Goal: Task Accomplishment & Management: Use online tool/utility

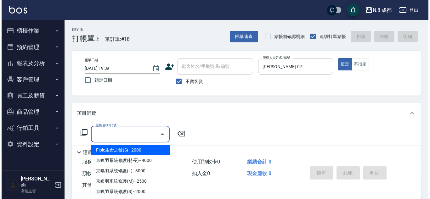
scroll to position [32, 0]
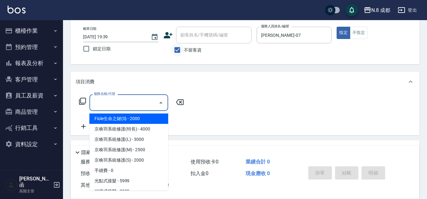
click at [178, 51] on input "不留客資" at bounding box center [177, 49] width 13 height 13
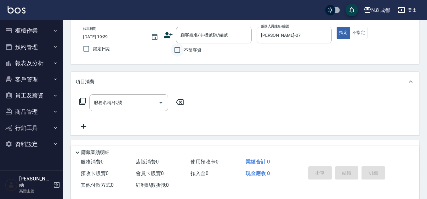
click at [175, 53] on input "不留客資" at bounding box center [177, 49] width 13 height 13
checkbox input "true"
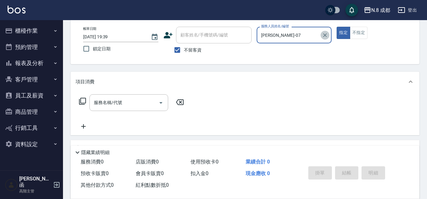
drag, startPoint x: 324, startPoint y: 36, endPoint x: 307, endPoint y: 35, distance: 17.0
click at [324, 36] on icon "Clear" at bounding box center [326, 35] width 4 height 4
click at [293, 35] on input "服務人員姓名/編號" at bounding box center [295, 35] width 70 height 11
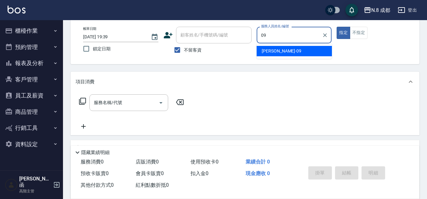
click at [279, 50] on span "黃建皓 -09" at bounding box center [282, 51] width 40 height 7
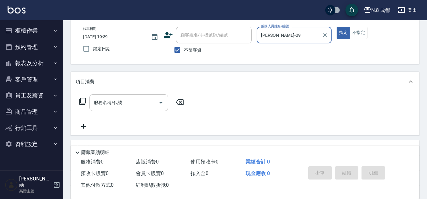
type input "黃建皓-09"
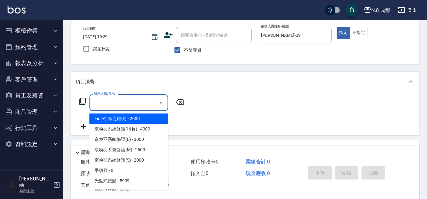
click at [105, 108] on input "服務名稱/代號" at bounding box center [124, 102] width 64 height 11
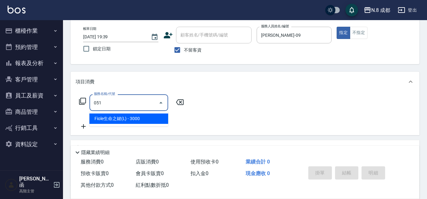
click at [129, 122] on span "Fiole生命之鍵(L) - 3000" at bounding box center [128, 119] width 79 height 10
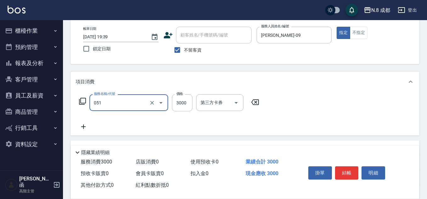
type input "Fiole生命之鍵(L)(051)"
click at [80, 127] on icon at bounding box center [84, 127] width 16 height 8
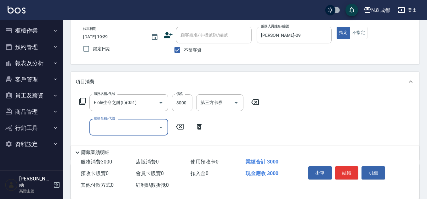
click at [109, 125] on input "服務名稱/代號" at bounding box center [124, 127] width 64 height 11
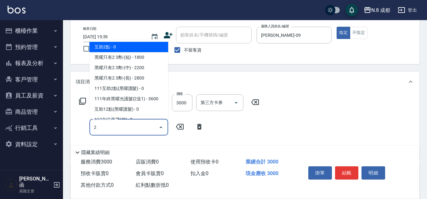
click at [118, 44] on span "互助2點 - 0" at bounding box center [128, 47] width 79 height 10
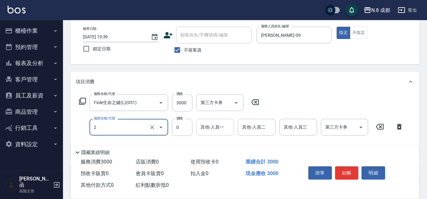
type input "互助2點(2)"
click at [207, 128] on input "0" at bounding box center [215, 127] width 32 height 11
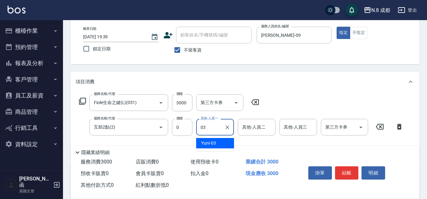
click at [213, 143] on span "Yuni -03" at bounding box center [208, 143] width 15 height 7
type input "Yuni-03"
click at [351, 172] on button "結帳" at bounding box center [347, 173] width 24 height 13
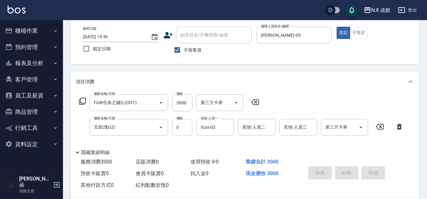
type input "2025/10/12 20:37"
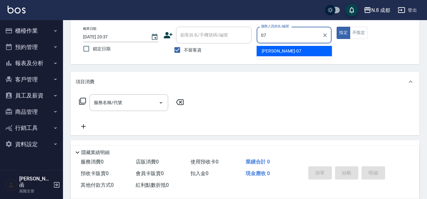
click at [286, 50] on div "林晏綾 -07" at bounding box center [294, 51] width 75 height 10
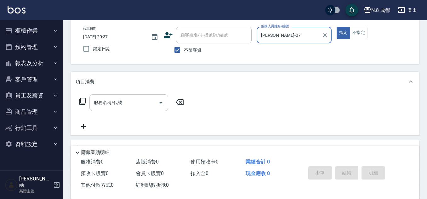
type input "林晏綾-07"
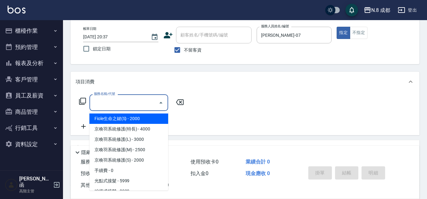
click at [132, 105] on input "服務名稱/代號" at bounding box center [124, 102] width 64 height 11
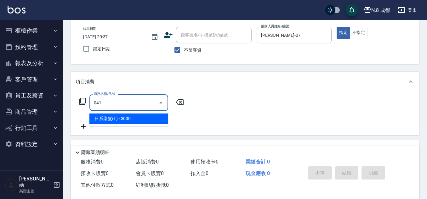
drag, startPoint x: 125, startPoint y: 121, endPoint x: 155, endPoint y: 112, distance: 31.2
click at [125, 121] on span "日系染髮(L) - 3000" at bounding box center [128, 119] width 79 height 10
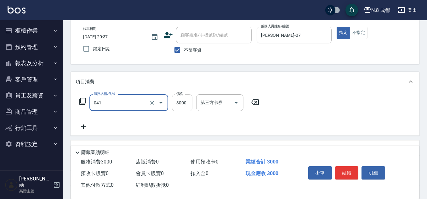
type input "日系染髮(L)(041)"
click at [182, 105] on input "3000" at bounding box center [182, 103] width 20 height 17
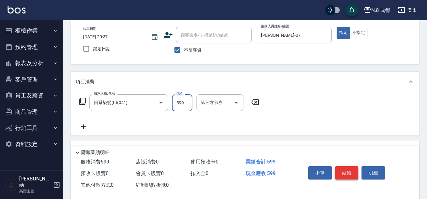
type input "599"
click at [352, 168] on button "結帳" at bounding box center [347, 173] width 24 height 13
type input "2025/10/12 20:38"
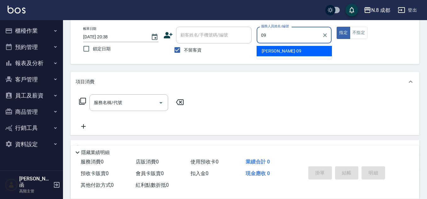
drag, startPoint x: 282, startPoint y: 49, endPoint x: 207, endPoint y: 81, distance: 81.2
click at [282, 49] on div "黃建皓 -09" at bounding box center [294, 51] width 75 height 10
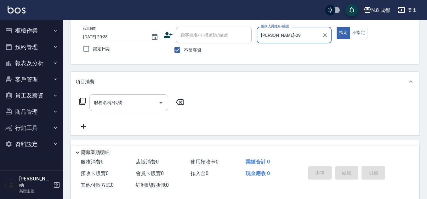
type input "黃建皓-09"
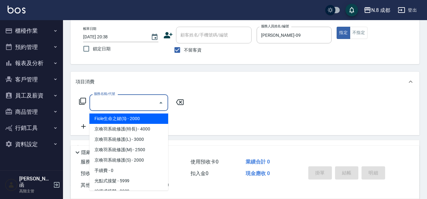
click at [127, 105] on input "服務名稱/代號" at bounding box center [124, 102] width 64 height 11
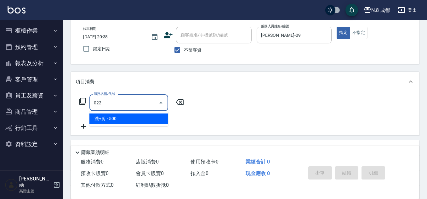
click at [125, 118] on span "洗+剪 - 500" at bounding box center [128, 119] width 79 height 10
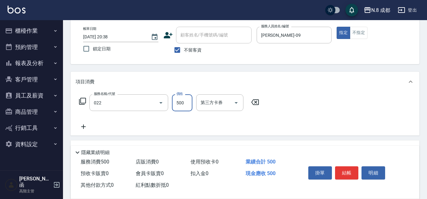
type input "洗+剪(022)"
click at [190, 102] on input "500" at bounding box center [182, 103] width 20 height 17
type input "600"
click at [84, 129] on icon at bounding box center [84, 127] width 16 height 8
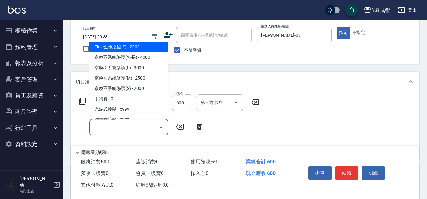
click at [111, 127] on input "服務名稱/代號" at bounding box center [124, 127] width 64 height 11
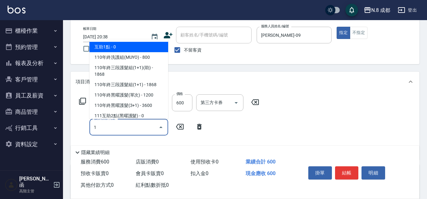
click at [116, 48] on span "互助1點 - 0" at bounding box center [128, 47] width 79 height 10
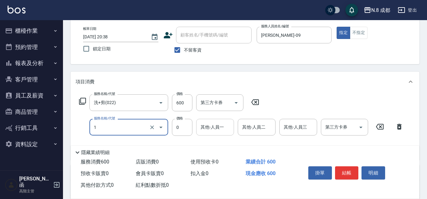
type input "互助1點(1)"
click at [217, 131] on input "其他-人員一" at bounding box center [215, 127] width 32 height 11
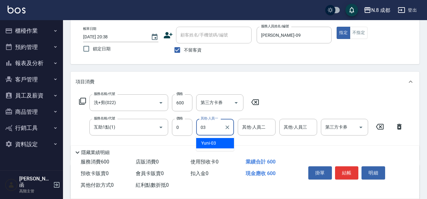
click at [215, 141] on span "Yuni -03" at bounding box center [208, 143] width 15 height 7
type input "Yuni-03"
click at [349, 167] on button "結帳" at bounding box center [347, 173] width 24 height 13
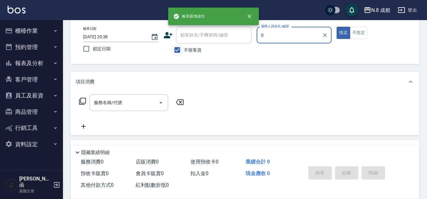
type input "0"
drag, startPoint x: 182, startPoint y: 50, endPoint x: 197, endPoint y: 37, distance: 20.1
click at [182, 50] on input "不留客資" at bounding box center [177, 49] width 13 height 13
checkbox input "false"
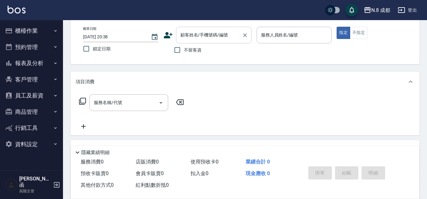
click at [198, 36] on input "顧客姓名/手機號碼/編號" at bounding box center [209, 35] width 60 height 11
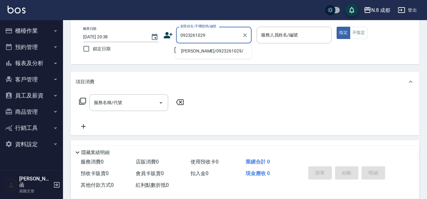
click at [198, 53] on li "葉庭瑄/0923261029/" at bounding box center [214, 51] width 76 height 10
type input "葉庭瑄/0923261029/"
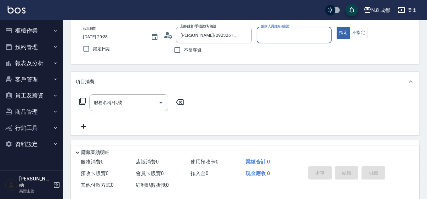
type input "葉真甄-11"
click at [126, 101] on input "服務名稱/代號" at bounding box center [124, 102] width 64 height 11
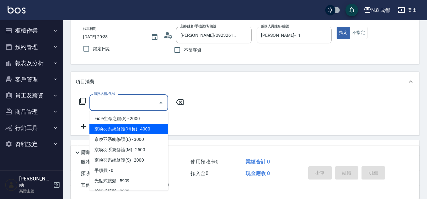
click at [133, 130] on span "京喚羽系統修護(特長) - 4000" at bounding box center [128, 129] width 79 height 10
type input "京喚羽系統修護(特長)"
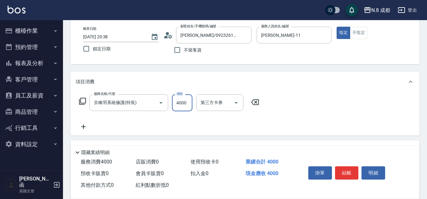
click at [184, 105] on input "4000" at bounding box center [182, 103] width 20 height 17
type input "5530"
click at [85, 126] on icon at bounding box center [84, 127] width 16 height 8
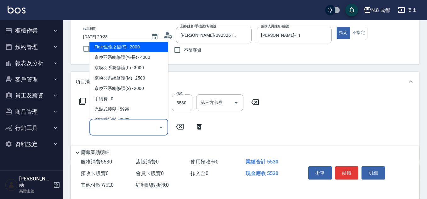
click at [105, 128] on input "服務名稱/代號" at bounding box center [124, 127] width 64 height 11
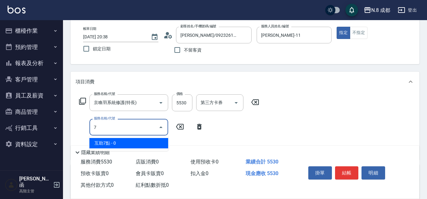
click at [110, 143] on span "互助7點 - 0" at bounding box center [128, 143] width 79 height 10
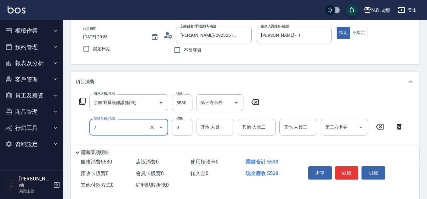
type input "互助7點(7)"
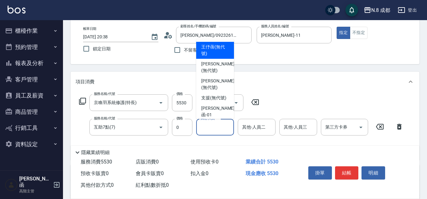
click at [203, 129] on input "其他-人員一" at bounding box center [215, 127] width 32 height 11
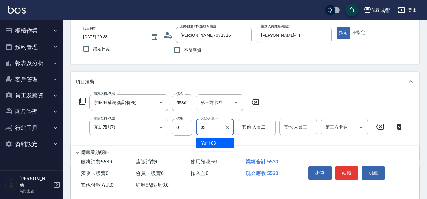
click at [220, 140] on div "Yuni -03" at bounding box center [215, 143] width 38 height 10
type input "Yuni-03"
click at [345, 171] on button "結帳" at bounding box center [347, 173] width 24 height 13
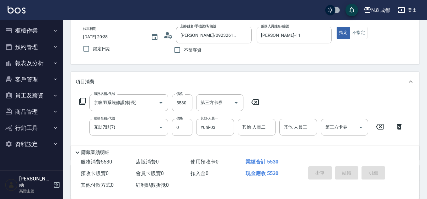
type input "2025/10/12 20:39"
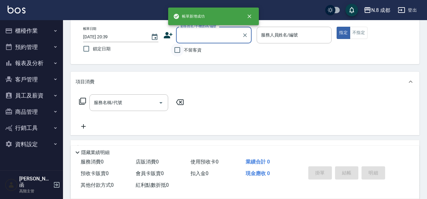
click at [179, 51] on input "不留客資" at bounding box center [177, 49] width 13 height 13
checkbox input "true"
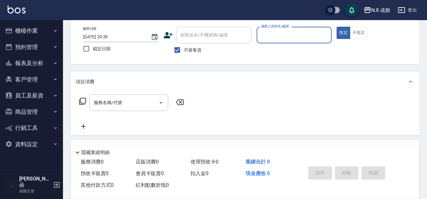
click at [277, 38] on input "服務人員姓名/編號" at bounding box center [295, 35] width 70 height 11
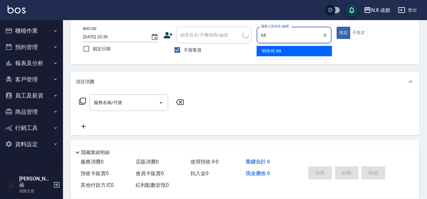
click at [288, 49] on div "明祥何 -68" at bounding box center [294, 51] width 75 height 10
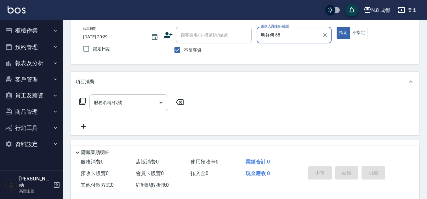
type input "明祥何-68"
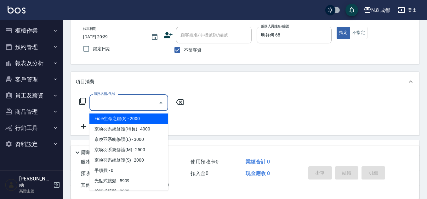
click at [112, 106] on input "服務名稱/代號" at bounding box center [124, 102] width 64 height 11
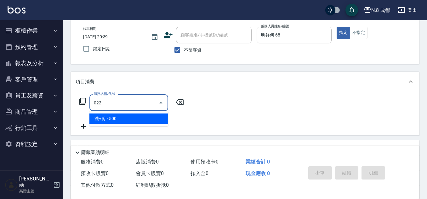
click at [117, 122] on span "洗+剪 - 500" at bounding box center [128, 119] width 79 height 10
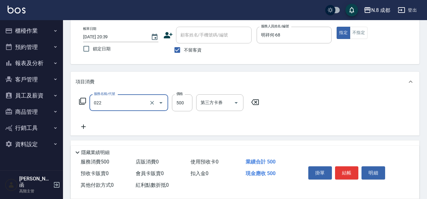
type input "洗+剪(022)"
click at [193, 106] on div "服務名稱/代號 洗+剪(022) 服務名稱/代號 價格 500 價格 第三方卡券 第三方卡券" at bounding box center [169, 103] width 187 height 17
click at [183, 102] on input "500" at bounding box center [182, 103] width 20 height 17
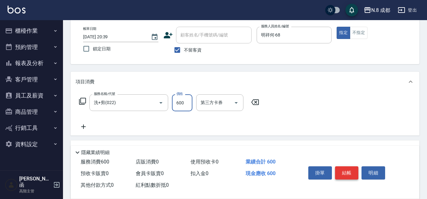
type input "600"
click at [350, 169] on button "結帳" at bounding box center [347, 173] width 24 height 13
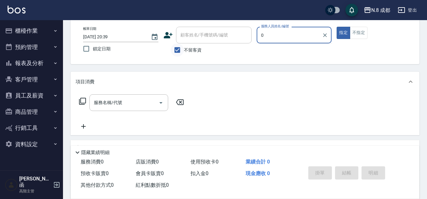
type input "0"
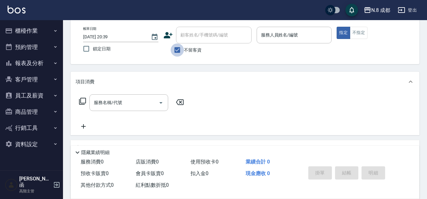
drag, startPoint x: 182, startPoint y: 47, endPoint x: 199, endPoint y: 33, distance: 22.1
click at [182, 47] on input "不留客資" at bounding box center [177, 49] width 13 height 13
checkbox input "false"
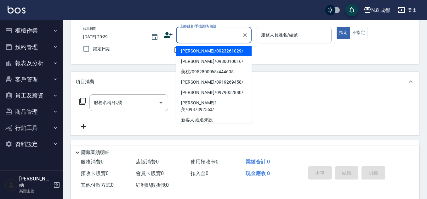
drag, startPoint x: 199, startPoint y: 33, endPoint x: 191, endPoint y: 35, distance: 7.8
click at [198, 33] on input "顧客姓名/手機號碼/編號" at bounding box center [209, 35] width 60 height 11
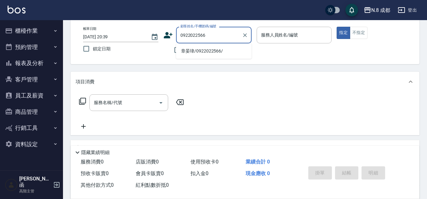
click at [221, 53] on li "章晏瑋/0922022566/" at bounding box center [214, 51] width 76 height 10
type input "章晏瑋/0922022566/"
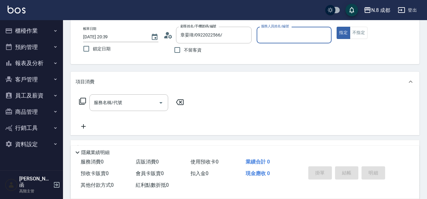
type input "高楷程-13"
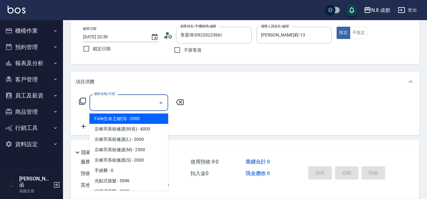
click at [124, 104] on input "服務名稱/代號" at bounding box center [124, 102] width 64 height 11
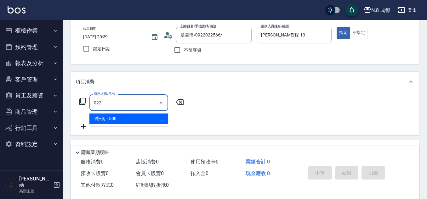
drag, startPoint x: 128, startPoint y: 119, endPoint x: 136, endPoint y: 115, distance: 9.2
click at [128, 118] on span "洗+剪 - 500" at bounding box center [128, 119] width 79 height 10
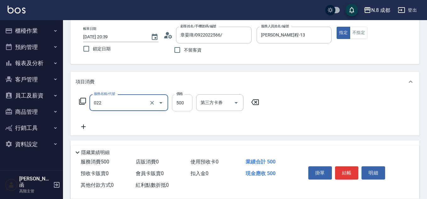
type input "洗+剪(022)"
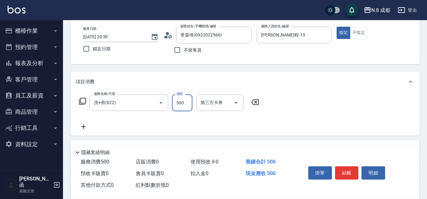
drag, startPoint x: 183, startPoint y: 103, endPoint x: 179, endPoint y: 104, distance: 4.1
click at [183, 103] on input "500" at bounding box center [182, 103] width 20 height 17
type input "1300"
drag, startPoint x: 83, startPoint y: 127, endPoint x: 87, endPoint y: 128, distance: 4.4
click at [87, 128] on icon at bounding box center [84, 127] width 16 height 8
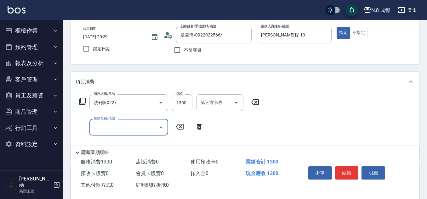
click at [128, 132] on div "服務名稱/代號" at bounding box center [128, 127] width 79 height 17
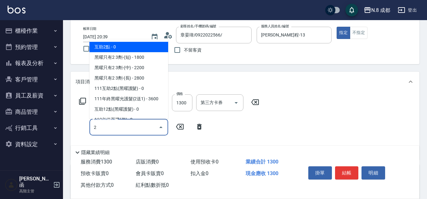
drag, startPoint x: 139, startPoint y: 49, endPoint x: 146, endPoint y: 68, distance: 19.5
click at [139, 49] on span "互助2點 - 0" at bounding box center [128, 47] width 79 height 10
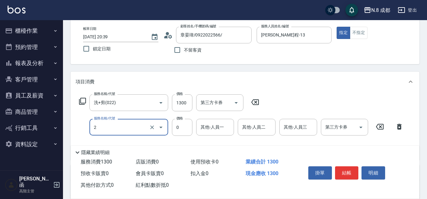
type input "互助2點(2)"
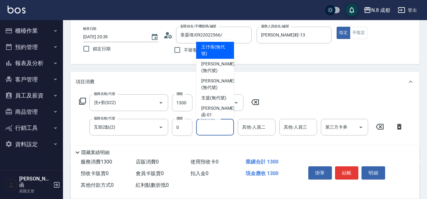
click at [224, 127] on input "其他-人員一" at bounding box center [215, 127] width 32 height 11
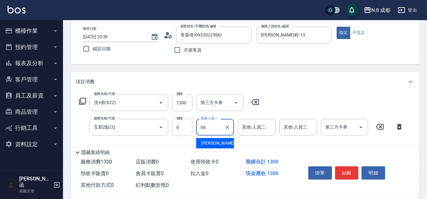
click at [215, 145] on span "王瀧彬 -06" at bounding box center [221, 143] width 40 height 7
type input "王瀧彬-06"
click at [351, 168] on button "結帳" at bounding box center [347, 173] width 24 height 13
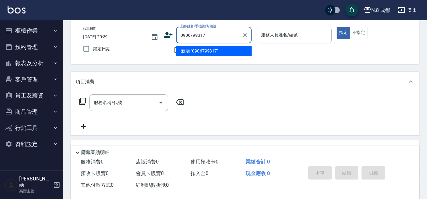
click at [215, 51] on li "新增 "0906799317"" at bounding box center [214, 51] width 76 height 10
type input "0906799317"
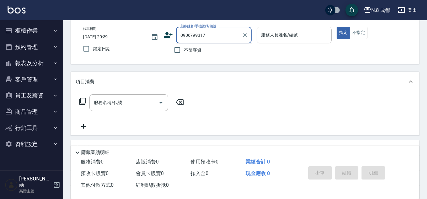
drag, startPoint x: 227, startPoint y: 37, endPoint x: 67, endPoint y: 40, distance: 159.1
click at [66, 36] on div "Key In 打帳單 上一筆訂單:#24 帳單速查 結帳前確認明細 連續打單結帳 掛單 結帳 明細 帳單日期 2025/10/12 20:39 鎖定日期 顧客…" at bounding box center [245, 133] width 364 height 288
click at [171, 38] on icon at bounding box center [167, 35] width 9 height 9
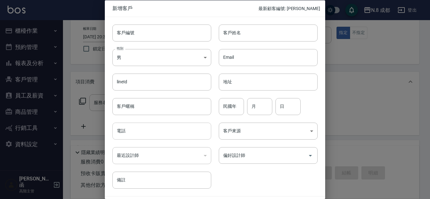
click at [134, 133] on input "電話" at bounding box center [161, 131] width 99 height 17
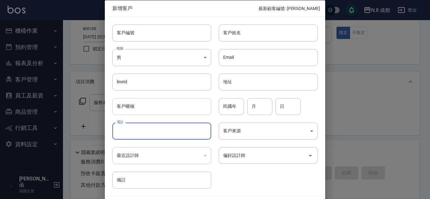
paste input "0906799317"
type input "0906799317"
click at [254, 34] on input "客戶姓名" at bounding box center [268, 32] width 99 height 17
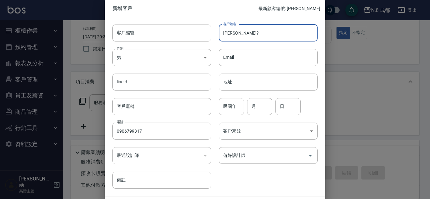
type input "[PERSON_NAME]?"
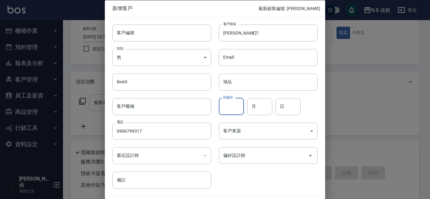
drag, startPoint x: 226, startPoint y: 105, endPoint x: 231, endPoint y: 104, distance: 5.7
click at [226, 105] on input "民國年" at bounding box center [231, 106] width 25 height 17
type input "84"
click at [263, 106] on input "月" at bounding box center [259, 106] width 25 height 17
drag, startPoint x: 263, startPoint y: 106, endPoint x: 256, endPoint y: 107, distance: 7.0
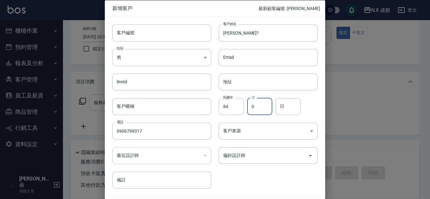
click at [256, 107] on input "0" at bounding box center [259, 106] width 25 height 17
type input "10"
click at [290, 112] on input "日" at bounding box center [288, 106] width 25 height 17
type input "15"
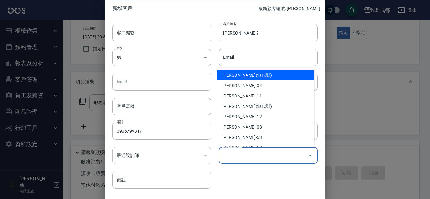
click at [256, 157] on input "偏好設計師" at bounding box center [264, 155] width 84 height 11
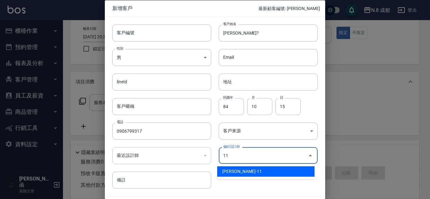
click at [251, 174] on li "葉真甄-11" at bounding box center [265, 172] width 97 height 10
type input "[PERSON_NAME]"
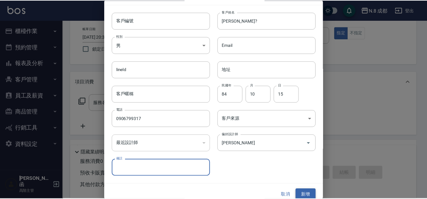
scroll to position [19, 0]
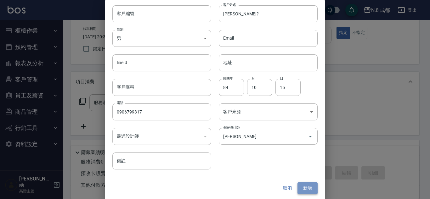
click at [301, 192] on button "新增" at bounding box center [308, 189] width 20 height 12
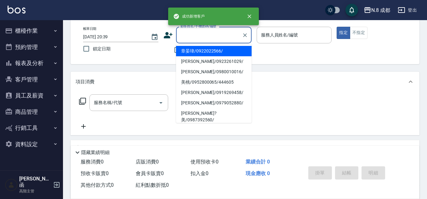
click at [210, 30] on div "顧客姓名/手機號碼/編號 顧客姓名/手機號碼/編號" at bounding box center [214, 35] width 76 height 17
paste input "0906799317"
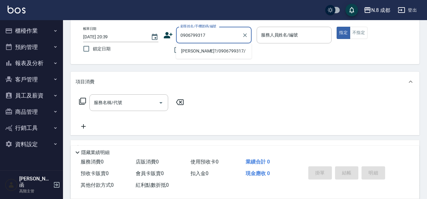
click at [195, 52] on li "彭怡?/0906799317/" at bounding box center [214, 51] width 76 height 10
type input "彭怡?/0906799317/"
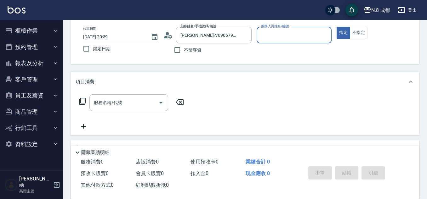
type input "葉真甄-11"
click at [131, 99] on input "服務名稱/代號" at bounding box center [124, 102] width 64 height 11
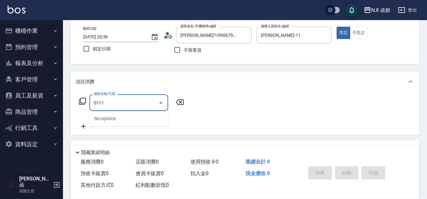
drag, startPoint x: 117, startPoint y: 105, endPoint x: 37, endPoint y: 104, distance: 80.0
click at [37, 104] on div "N.8 成都 登出 櫃檯作業 打帳單 帳單列表 掛單列表 座位開單 營業儀表板 現金收支登錄 高階收支登錄 材料自購登錄 每日結帳 排班表 現場電腦打卡 掃碼…" at bounding box center [213, 122] width 427 height 308
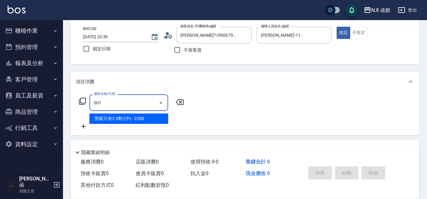
drag, startPoint x: 119, startPoint y: 117, endPoint x: 156, endPoint y: 108, distance: 37.6
click at [119, 116] on span "黑曜只有2 3劑-(中) - 2200" at bounding box center [128, 119] width 79 height 10
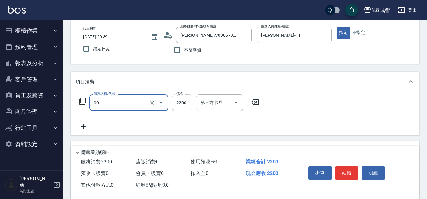
type input "黑曜只有2 3劑-(中)(001)"
click at [185, 104] on input "2200" at bounding box center [182, 103] width 20 height 17
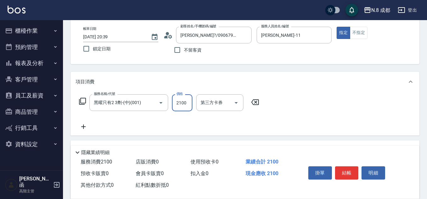
type input "2100"
click at [89, 127] on icon at bounding box center [84, 127] width 16 height 8
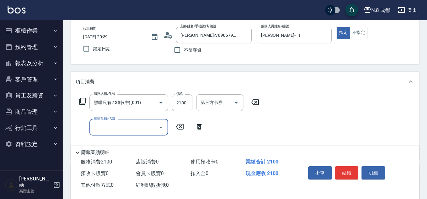
click at [105, 126] on input "服務名稱/代號" at bounding box center [124, 127] width 64 height 11
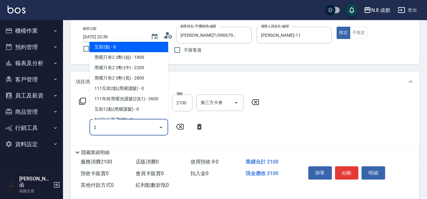
click at [118, 47] on span "互助2點 - 0" at bounding box center [128, 47] width 79 height 10
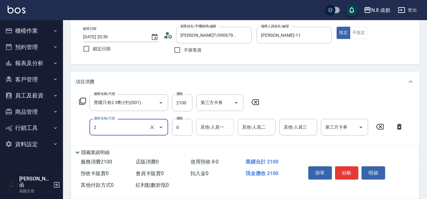
type input "互助2點(2)"
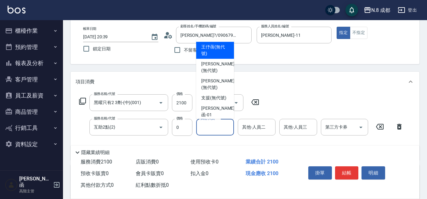
click at [214, 131] on input "其他-人員一" at bounding box center [215, 127] width 32 height 11
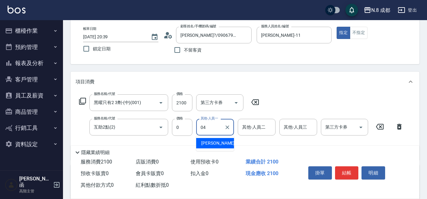
drag, startPoint x: 222, startPoint y: 142, endPoint x: 232, endPoint y: 142, distance: 9.8
click at [222, 142] on span "林氏嬌玲 -04" at bounding box center [221, 143] width 40 height 7
type input "林氏嬌玲-04"
click at [354, 170] on button "結帳" at bounding box center [347, 173] width 24 height 13
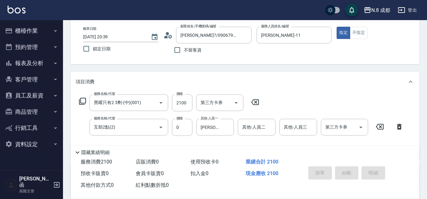
type input "2025/10/12 20:40"
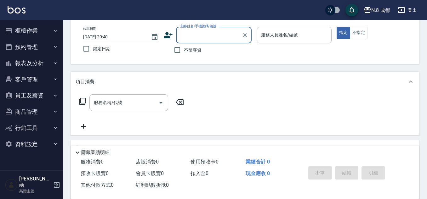
click at [25, 29] on button "櫃檯作業" at bounding box center [32, 31] width 58 height 16
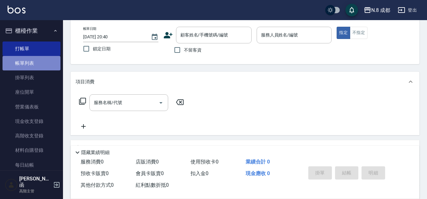
click at [40, 60] on link "帳單列表" at bounding box center [32, 63] width 58 height 14
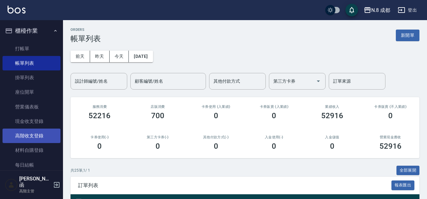
click at [32, 142] on link "高階收支登錄" at bounding box center [32, 136] width 58 height 14
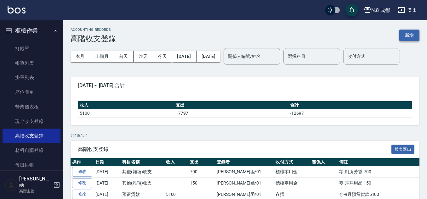
click at [418, 32] on button "新增" at bounding box center [409, 36] width 20 height 12
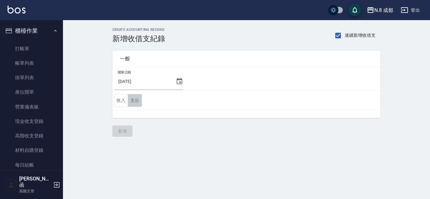
click at [137, 99] on button "支出" at bounding box center [135, 100] width 14 height 13
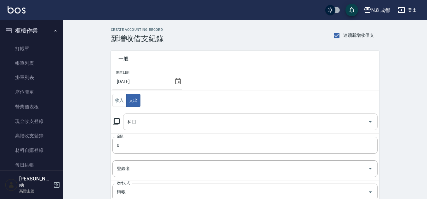
click at [142, 119] on input "科目" at bounding box center [245, 122] width 239 height 11
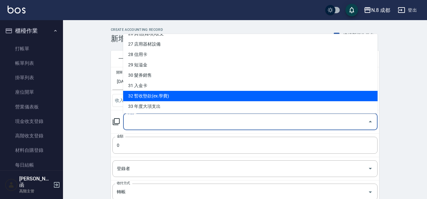
scroll to position [247, 0]
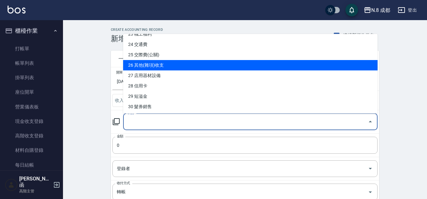
click at [181, 64] on li "26 其他(雜項)收支" at bounding box center [250, 65] width 255 height 10
type input "26 其他(雜項)收支"
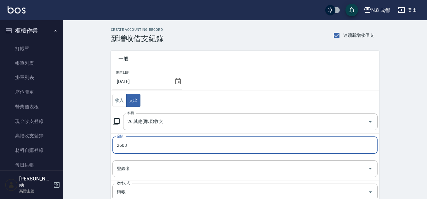
type input "2608"
click at [141, 165] on input "登錄者" at bounding box center [240, 168] width 250 height 11
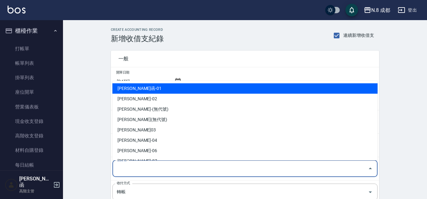
click at [150, 89] on li "詹子函-01" at bounding box center [244, 88] width 265 height 10
type input "詹子函-01"
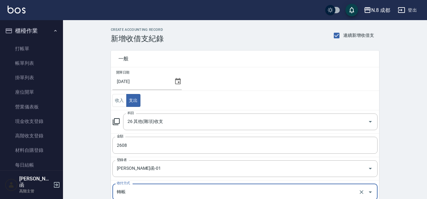
scroll to position [95, 0]
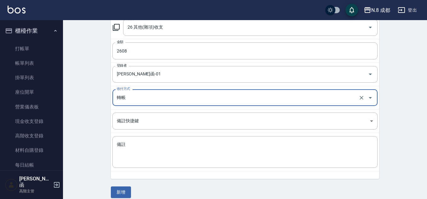
click at [148, 98] on input "轉帳" at bounding box center [236, 97] width 242 height 11
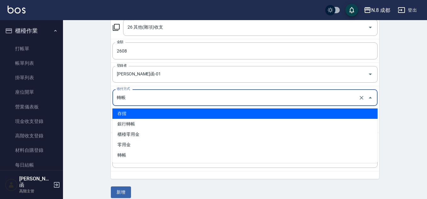
click at [140, 116] on li "存摺" at bounding box center [244, 114] width 265 height 10
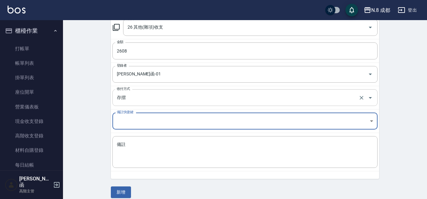
click at [143, 103] on input "存摺" at bounding box center [236, 97] width 242 height 11
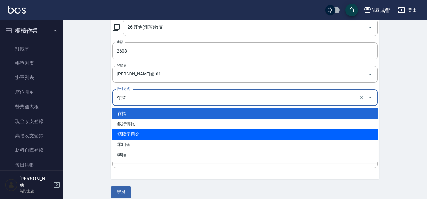
click at [148, 131] on li "櫃檯零用金" at bounding box center [244, 134] width 265 height 10
type input "櫃檯零用金"
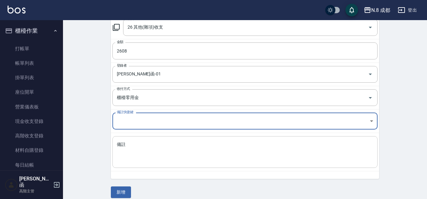
click at [147, 153] on textarea "備註" at bounding box center [245, 152] width 256 height 21
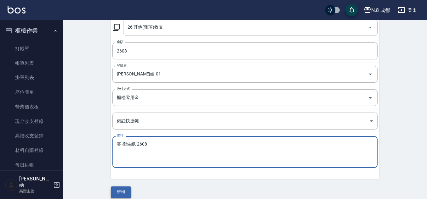
type textarea "零-衛生紙-2608"
click at [124, 191] on button "新增" at bounding box center [121, 193] width 20 height 12
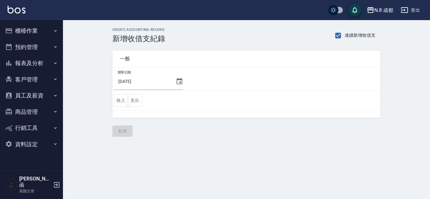
click at [39, 34] on button "櫃檯作業" at bounding box center [32, 31] width 58 height 16
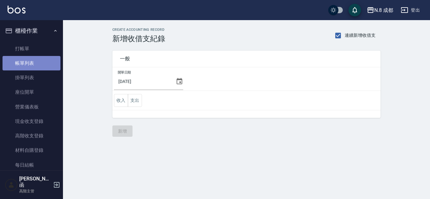
click at [45, 61] on link "帳單列表" at bounding box center [32, 63] width 58 height 14
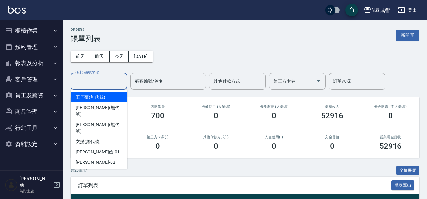
click at [114, 81] on input "設計師編號/姓名" at bounding box center [98, 81] width 51 height 11
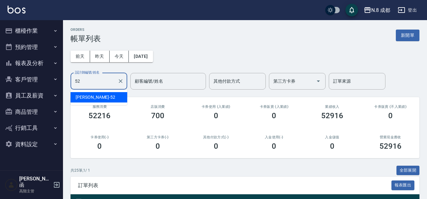
click at [110, 100] on div "[PERSON_NAME]-52" at bounding box center [99, 97] width 57 height 10
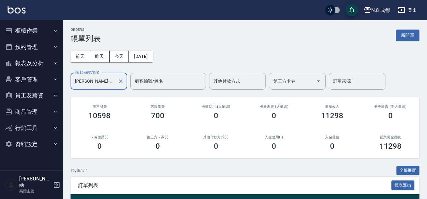
type input "[PERSON_NAME]-52"
click at [402, 33] on button "新開單" at bounding box center [408, 36] width 24 height 12
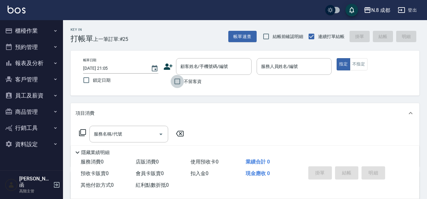
drag, startPoint x: 177, startPoint y: 85, endPoint x: 200, endPoint y: 82, distance: 23.8
click at [177, 85] on input "不留客資" at bounding box center [177, 81] width 13 height 13
checkbox input "true"
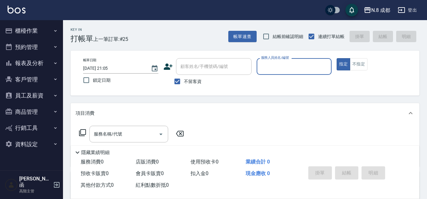
click at [297, 70] on input "服務人員姓名/編號" at bounding box center [295, 66] width 70 height 11
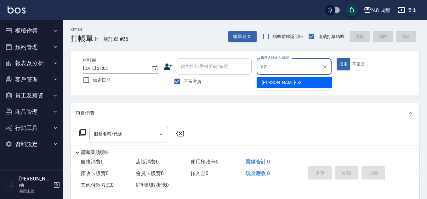
click at [287, 81] on div "[PERSON_NAME]-52" at bounding box center [294, 82] width 75 height 10
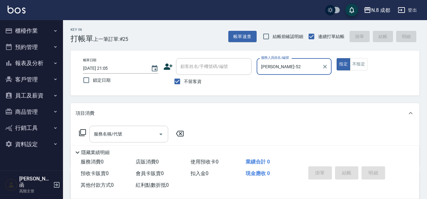
type input "[PERSON_NAME]-52"
click at [112, 136] on input "服務名稱/代號" at bounding box center [124, 134] width 64 height 11
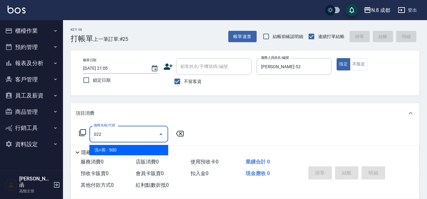
click at [117, 150] on span "洗+剪 - 500" at bounding box center [128, 150] width 79 height 10
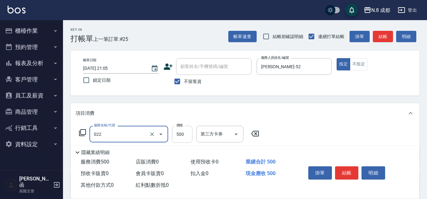
type input "洗+剪(022)"
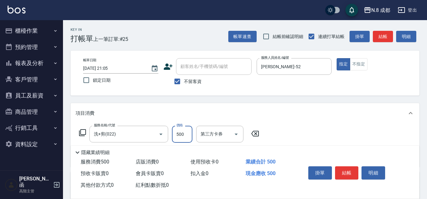
drag, startPoint x: 177, startPoint y: 137, endPoint x: 167, endPoint y: 140, distance: 10.2
click at [177, 137] on input "500" at bounding box center [182, 134] width 20 height 17
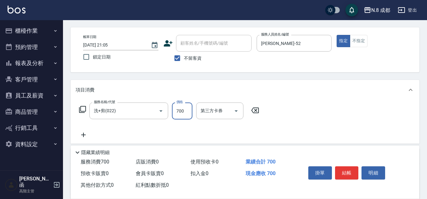
scroll to position [32, 0]
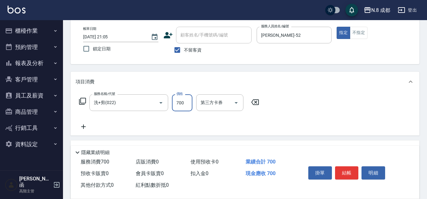
type input "700"
click at [85, 125] on icon at bounding box center [84, 127] width 16 height 8
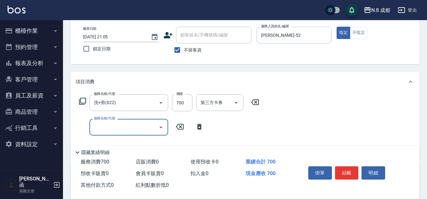
click at [108, 125] on input "服務名稱/代號" at bounding box center [124, 127] width 64 height 11
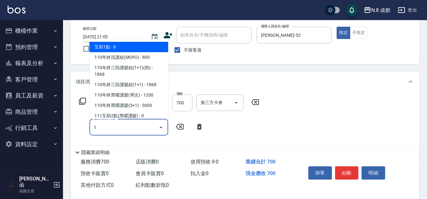
click at [107, 48] on span "互助1點 - 0" at bounding box center [128, 47] width 79 height 10
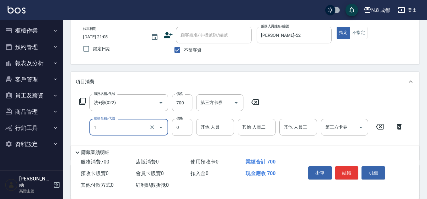
type input "互助1點(1)"
click at [217, 124] on div "其他-人員一 其他-人員一" at bounding box center [215, 127] width 38 height 17
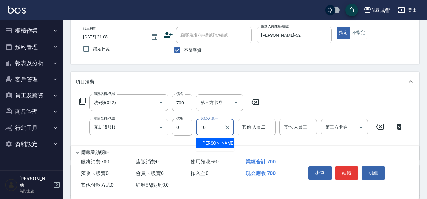
click at [218, 138] on div "[PERSON_NAME]-10" at bounding box center [215, 143] width 38 height 10
type input "[PERSON_NAME]-10"
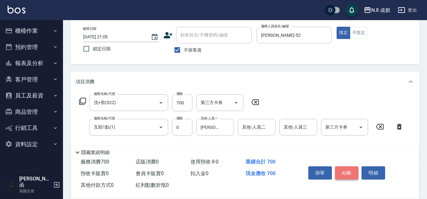
click at [348, 173] on button "結帳" at bounding box center [347, 173] width 24 height 13
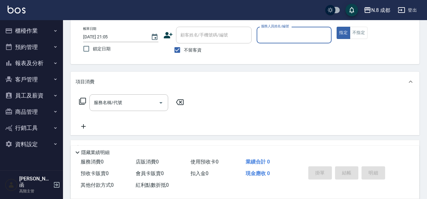
click at [18, 32] on button "櫃檯作業" at bounding box center [32, 31] width 58 height 16
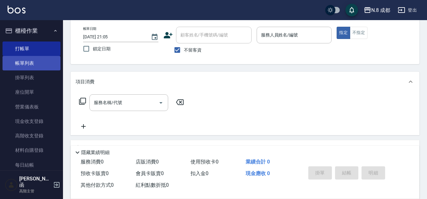
click at [32, 63] on link "帳單列表" at bounding box center [32, 63] width 58 height 14
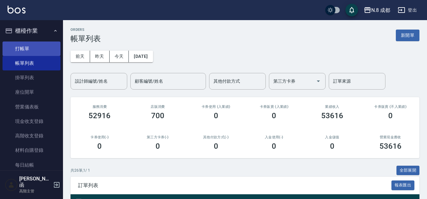
click at [39, 42] on link "打帳單" at bounding box center [32, 49] width 58 height 14
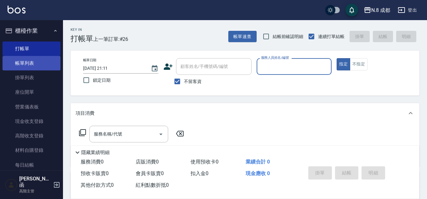
click at [25, 67] on link "帳單列表" at bounding box center [32, 63] width 58 height 14
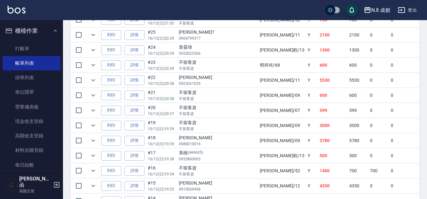
scroll to position [86, 0]
